Goal: Download file/media

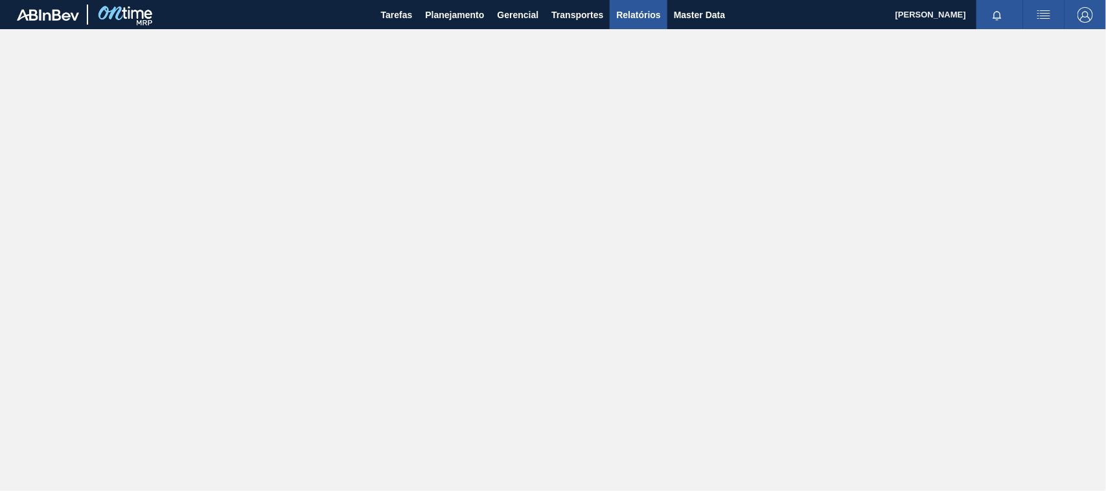
click at [654, 15] on span "Relatórios" at bounding box center [638, 15] width 44 height 16
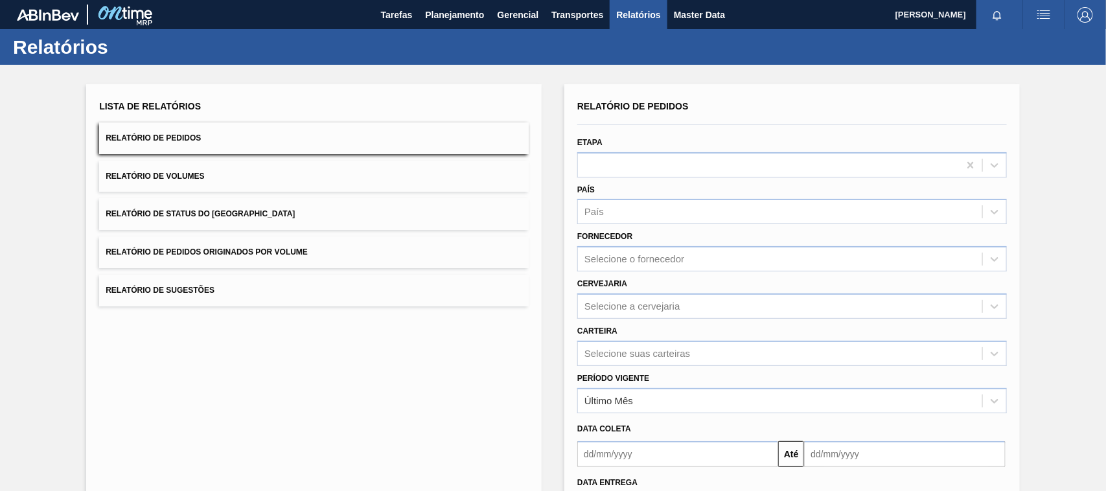
click at [193, 245] on button "Relatório de Pedidos Originados por Volume" at bounding box center [313, 252] width 429 height 32
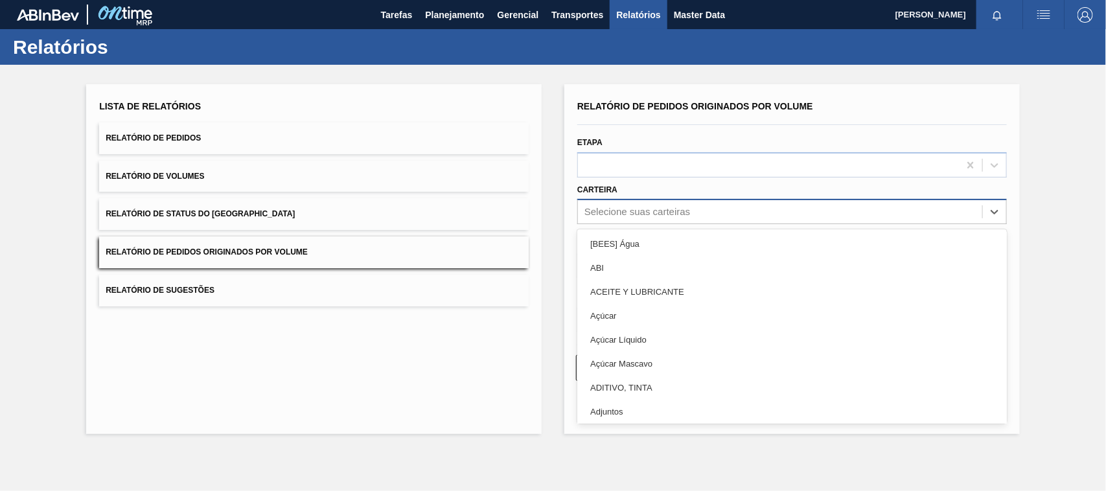
click at [607, 212] on div "Selecione suas carteiras" at bounding box center [637, 212] width 106 height 11
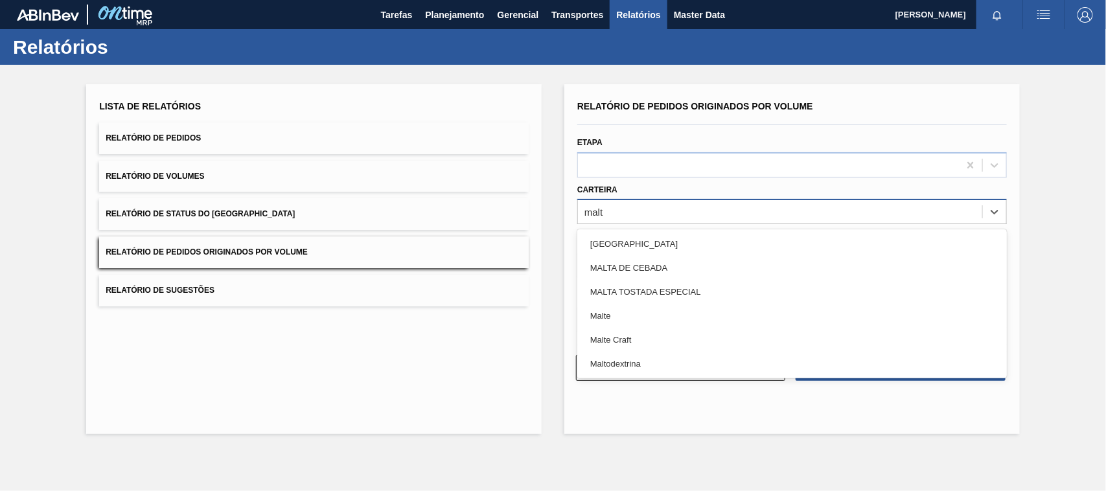
type input "malte"
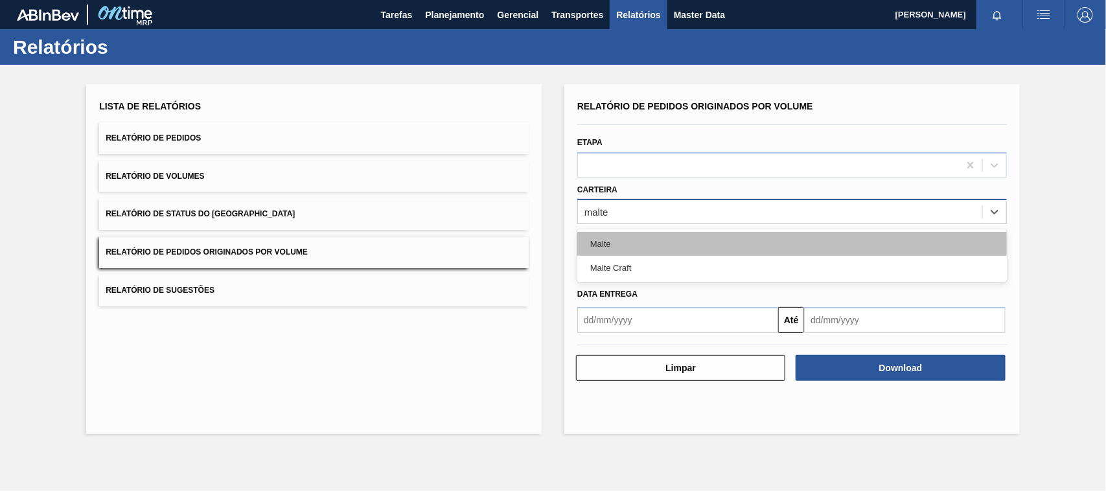
click at [620, 238] on div "Malte" at bounding box center [791, 244] width 429 height 24
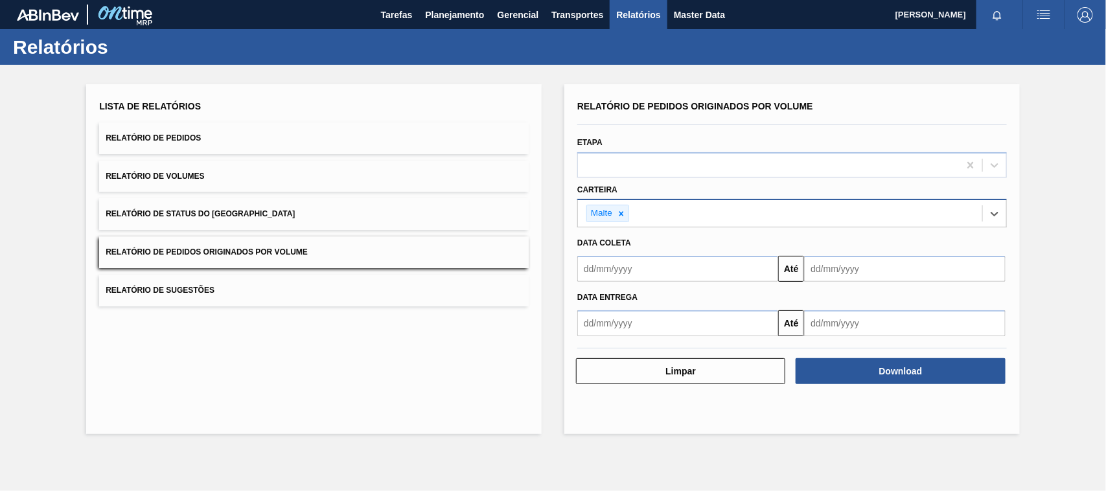
click at [620, 267] on input "text" at bounding box center [677, 269] width 201 height 26
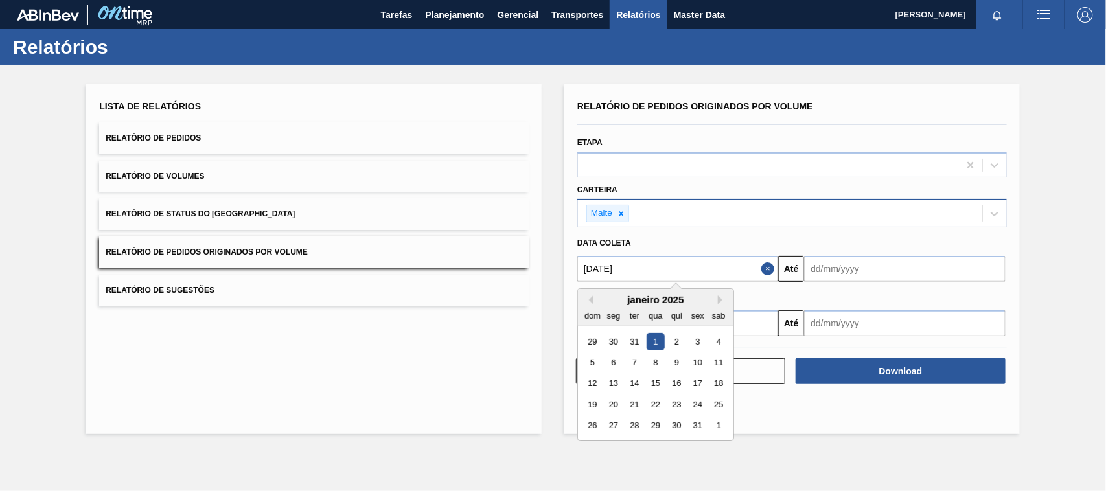
type input "[DATE]"
click at [656, 343] on div "1" at bounding box center [655, 341] width 17 height 17
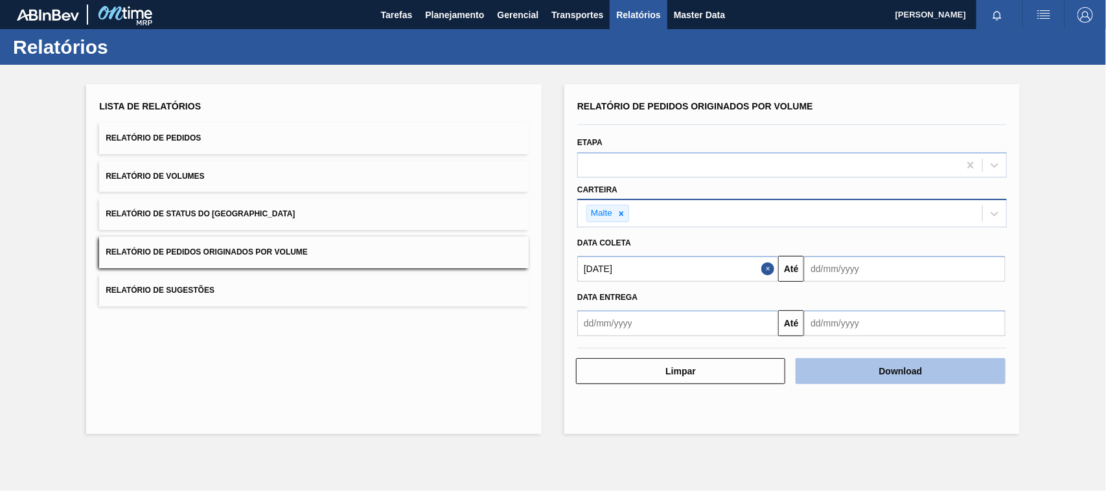
click at [860, 363] on button "Download" at bounding box center [899, 371] width 209 height 26
